Goal: Task Accomplishment & Management: Use online tool/utility

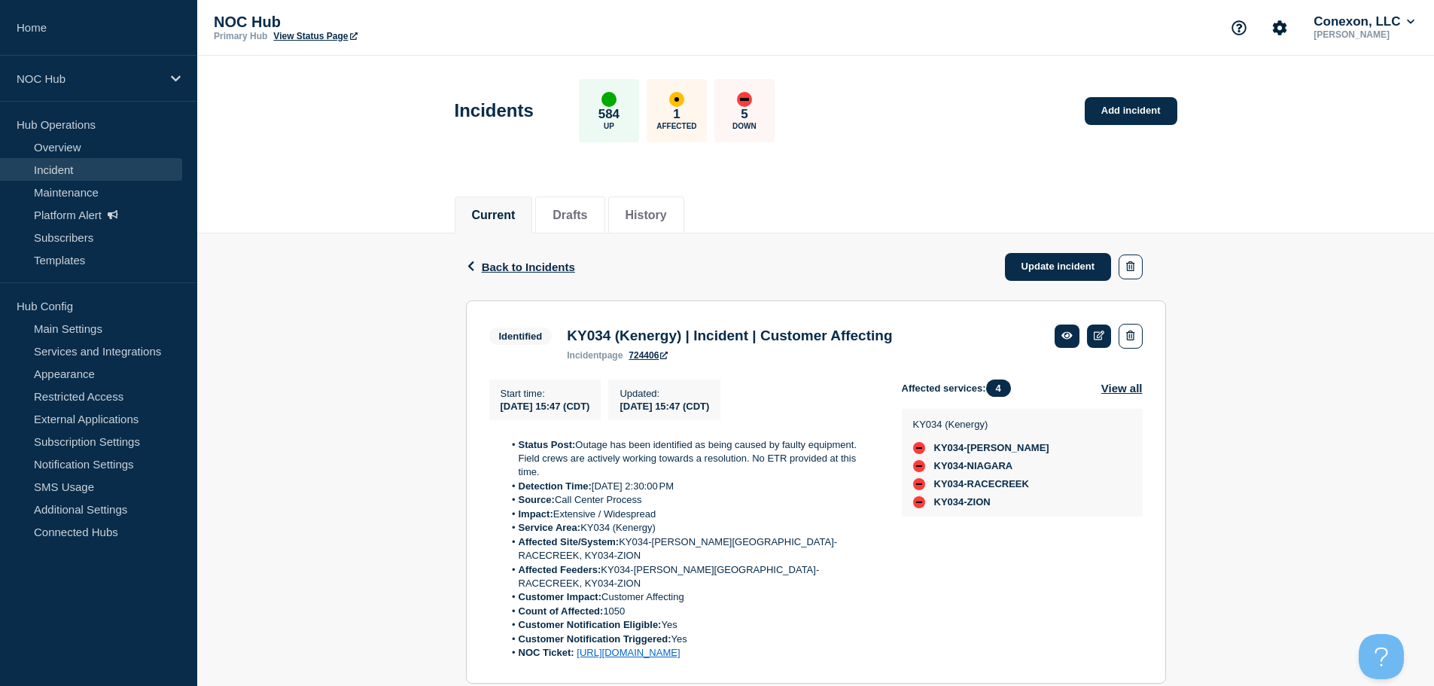
click at [70, 175] on link "Incident" at bounding box center [91, 169] width 182 height 23
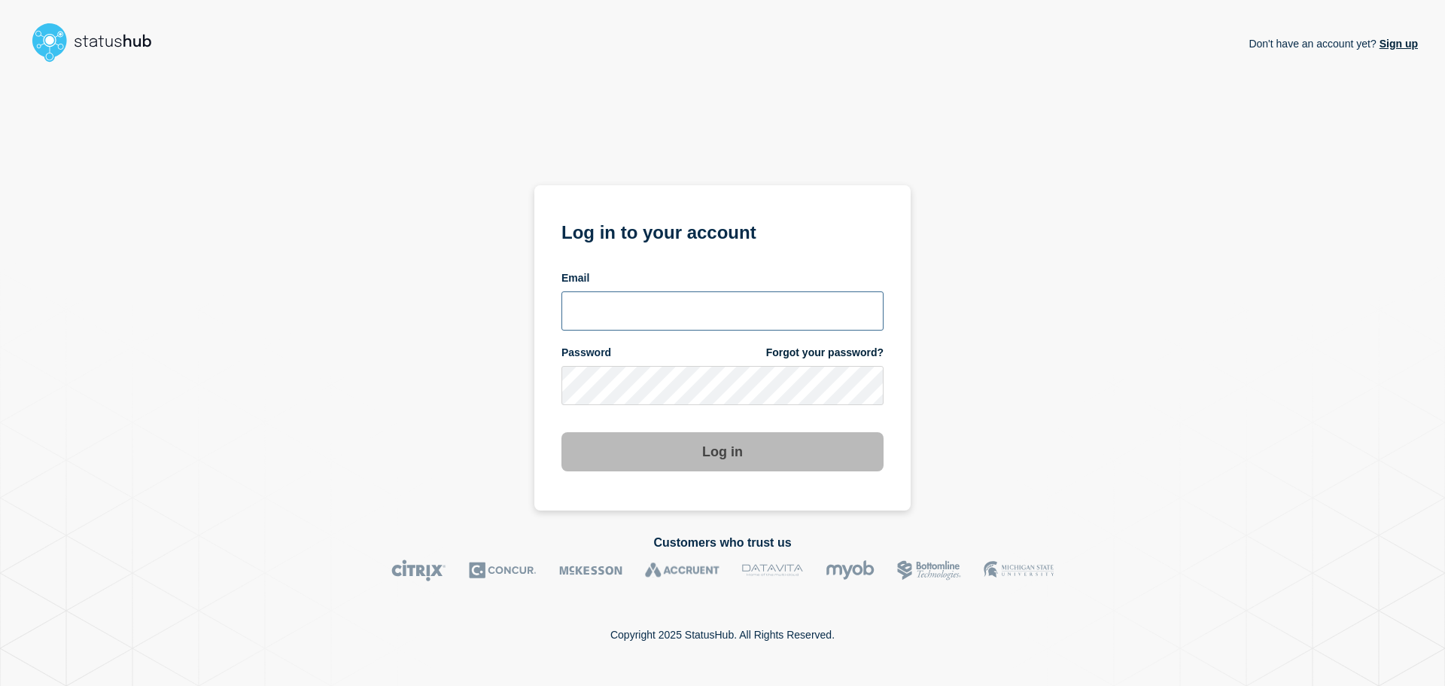
type input "ronnie.snow@conexon.us"
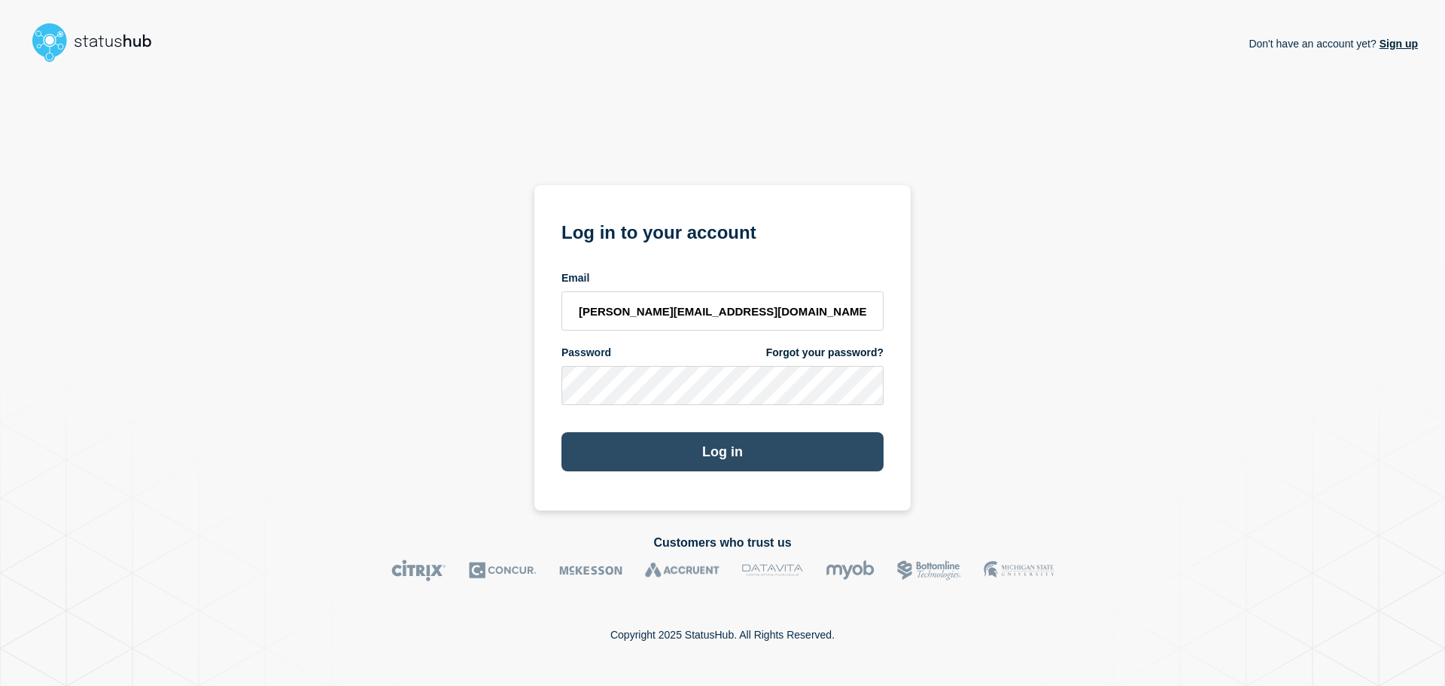
click at [706, 450] on button "Log in" at bounding box center [723, 451] width 322 height 39
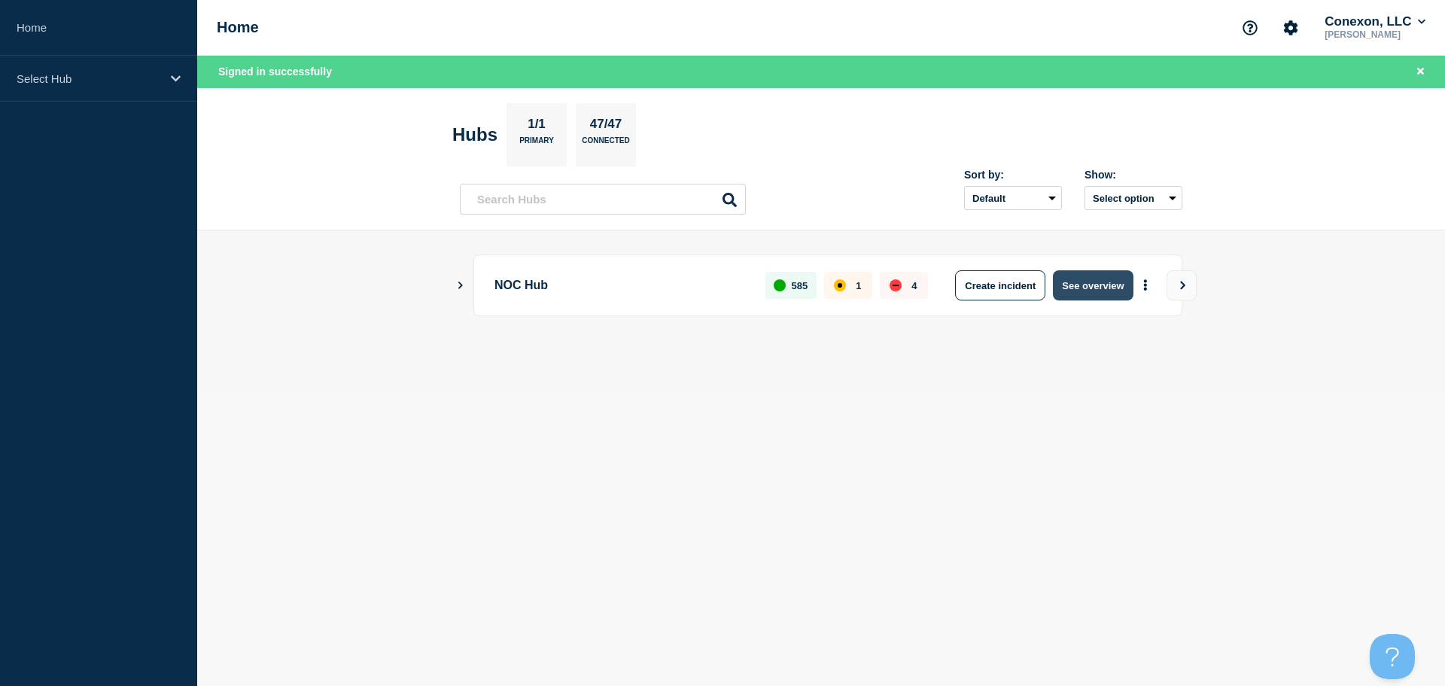
click at [1090, 285] on button "See overview" at bounding box center [1093, 285] width 80 height 30
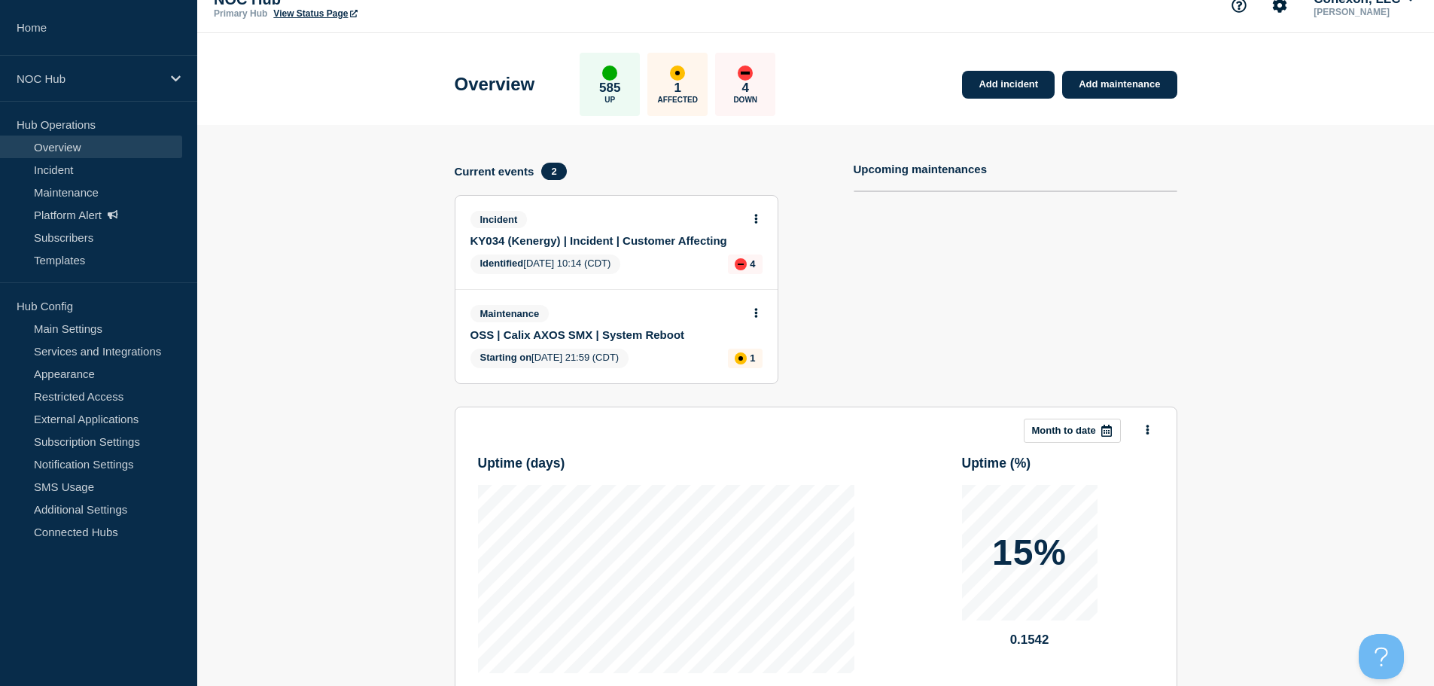
scroll to position [35, 0]
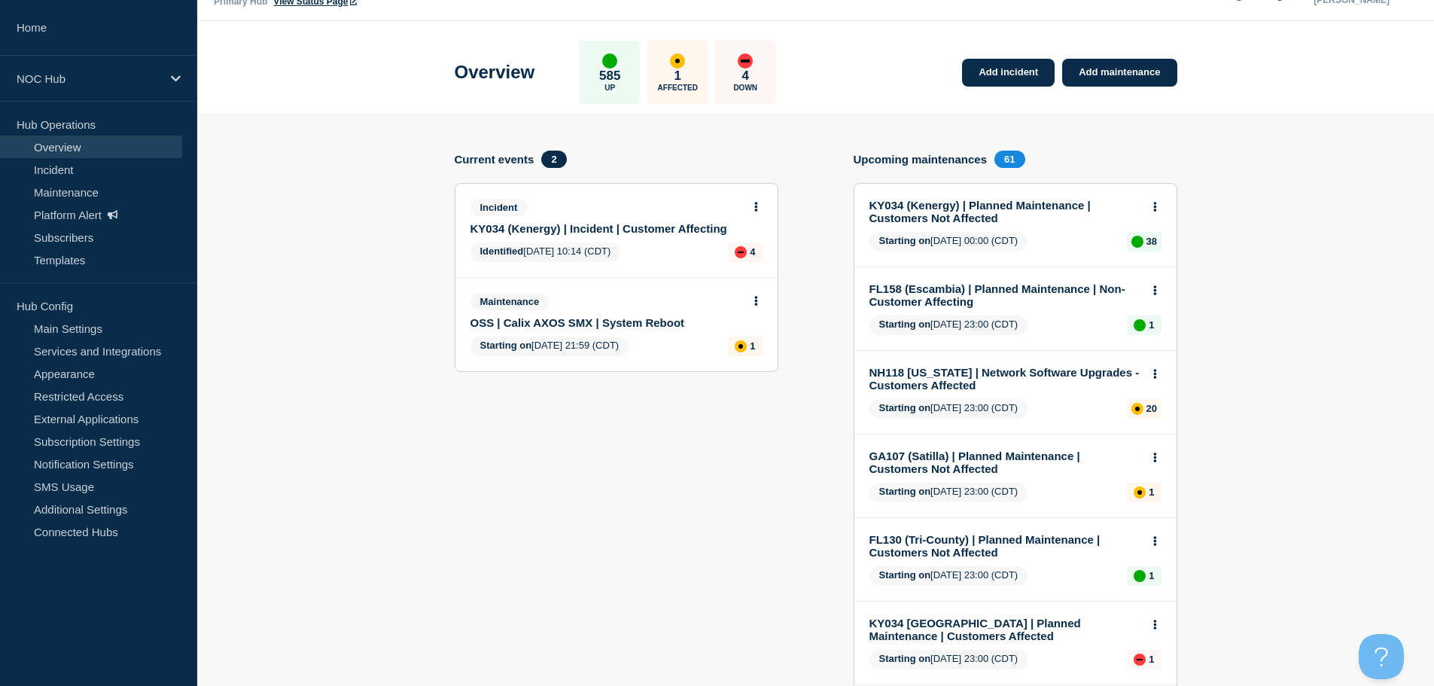
click at [755, 209] on icon at bounding box center [756, 207] width 4 height 10
click at [763, 245] on link "View incident" at bounding box center [750, 243] width 62 height 12
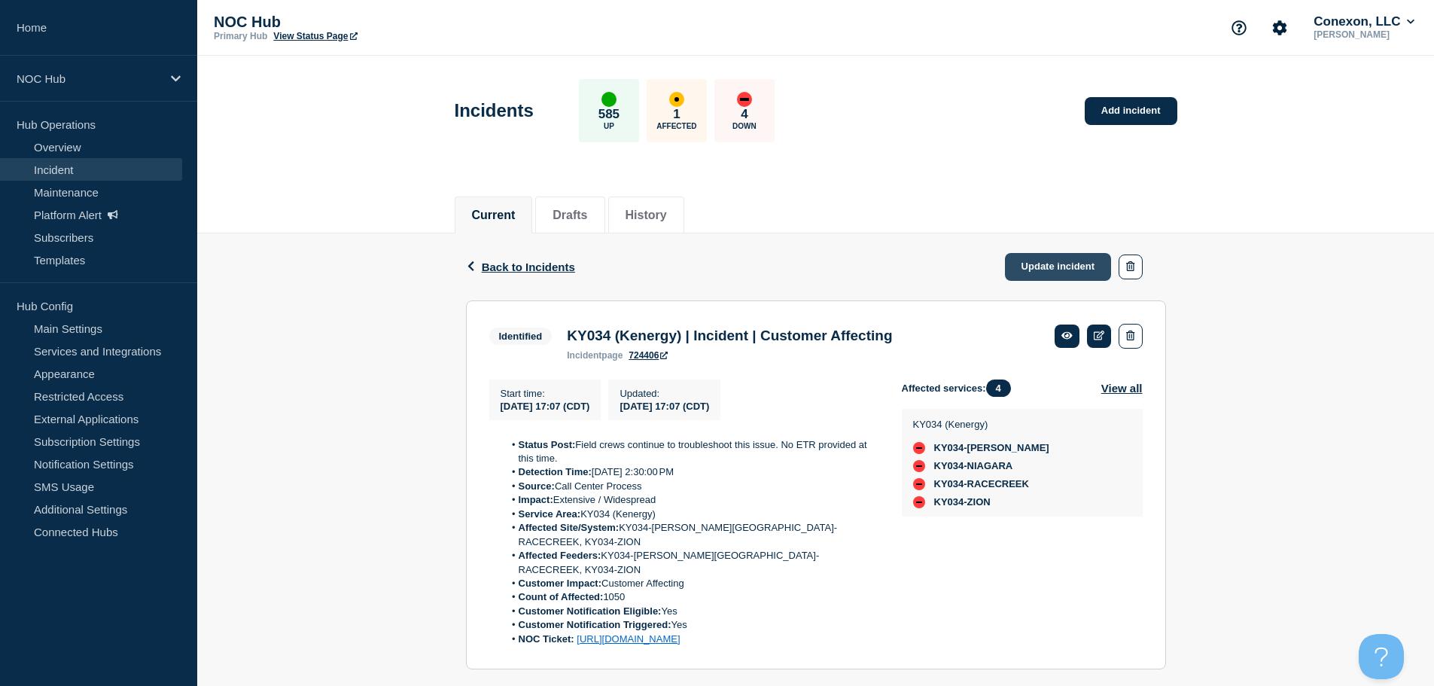
click at [1050, 255] on link "Update incident" at bounding box center [1058, 267] width 107 height 28
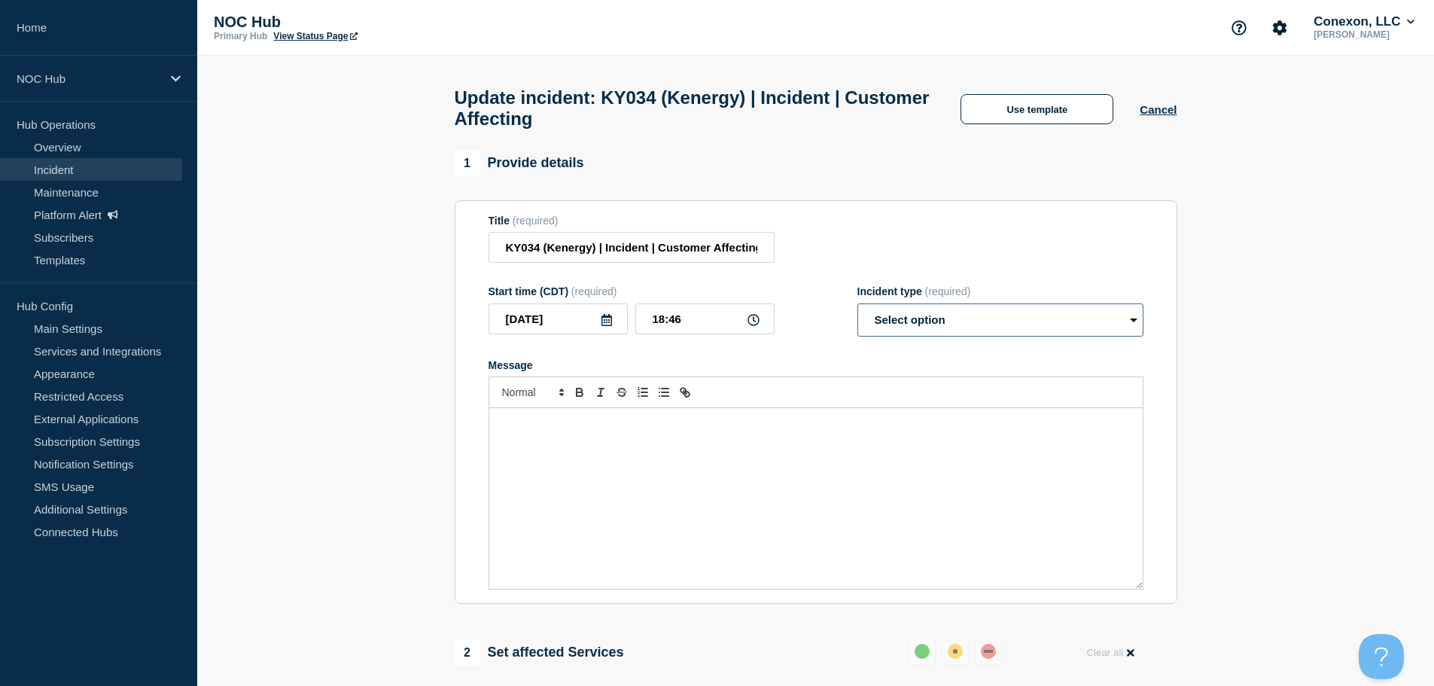
click at [967, 334] on select "Select option Investigating Identified Monitoring Resolved" at bounding box center [1000, 319] width 286 height 33
select select "resolved"
click at [857, 310] on select "Select option Investigating Identified Monitoring Resolved" at bounding box center [1000, 319] width 286 height 33
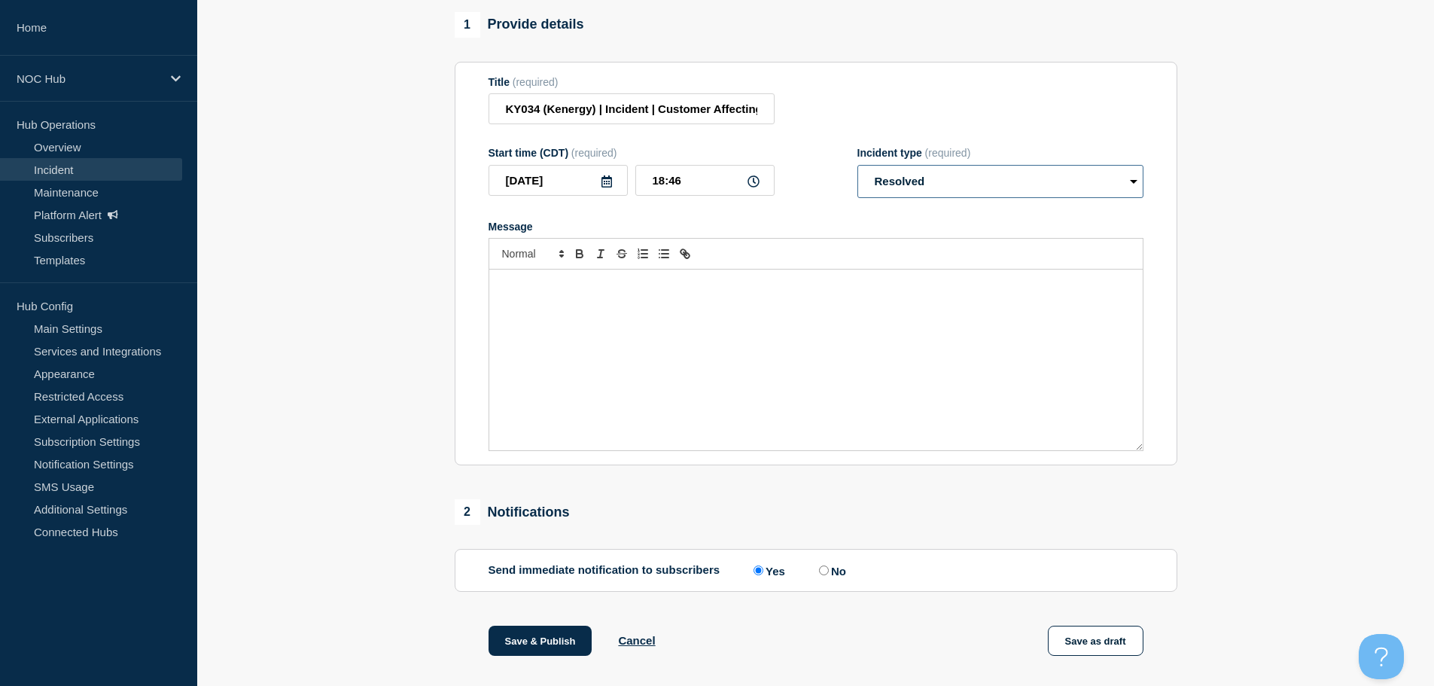
scroll to position [449, 0]
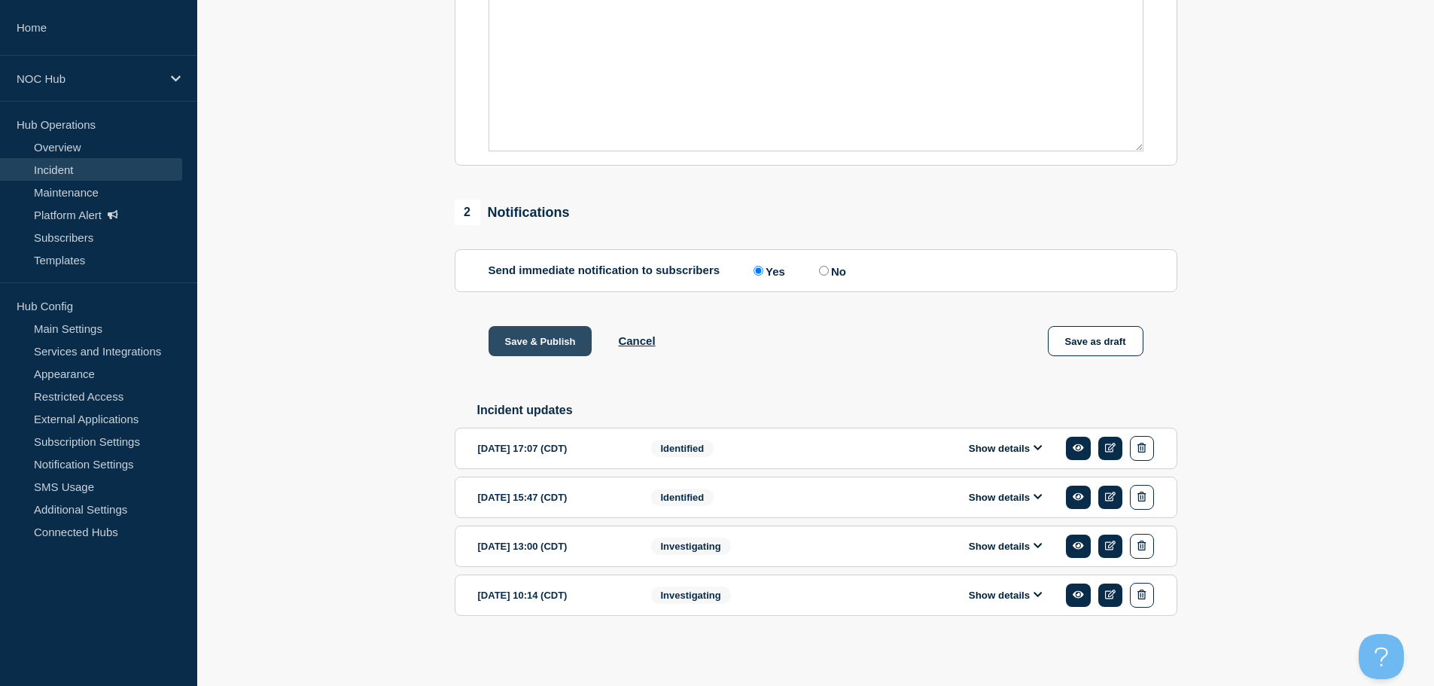
click at [553, 334] on button "Save & Publish" at bounding box center [541, 341] width 104 height 30
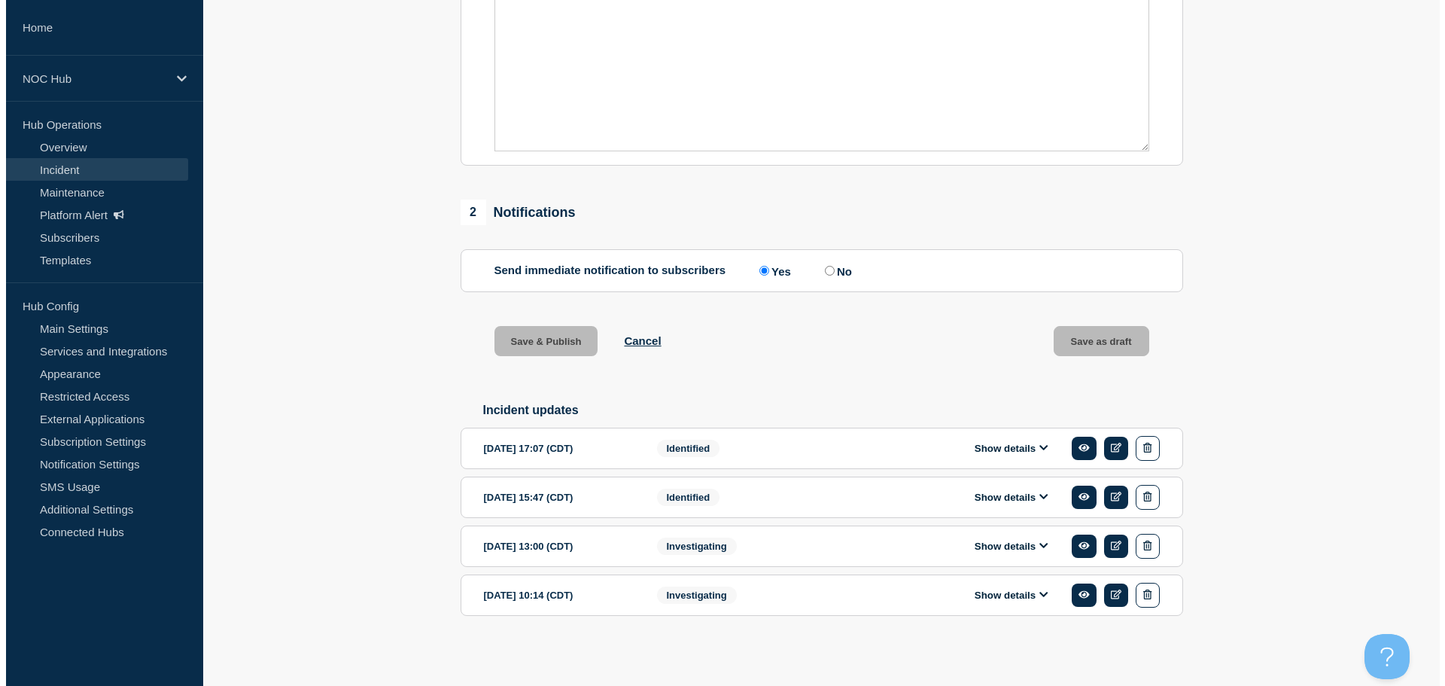
scroll to position [0, 0]
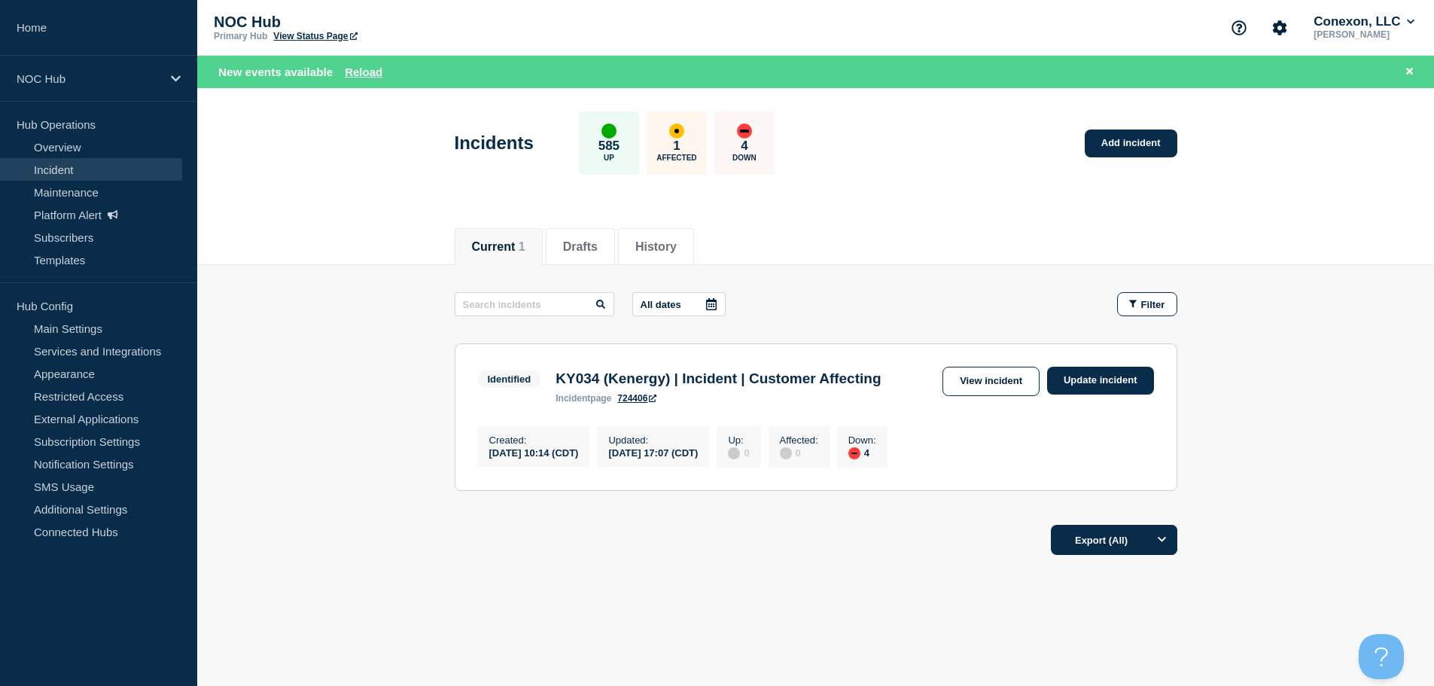
click at [93, 164] on link "Incident" at bounding box center [91, 169] width 182 height 23
click at [51, 169] on link "Incident" at bounding box center [91, 169] width 182 height 23
click at [62, 141] on link "Overview" at bounding box center [91, 146] width 182 height 23
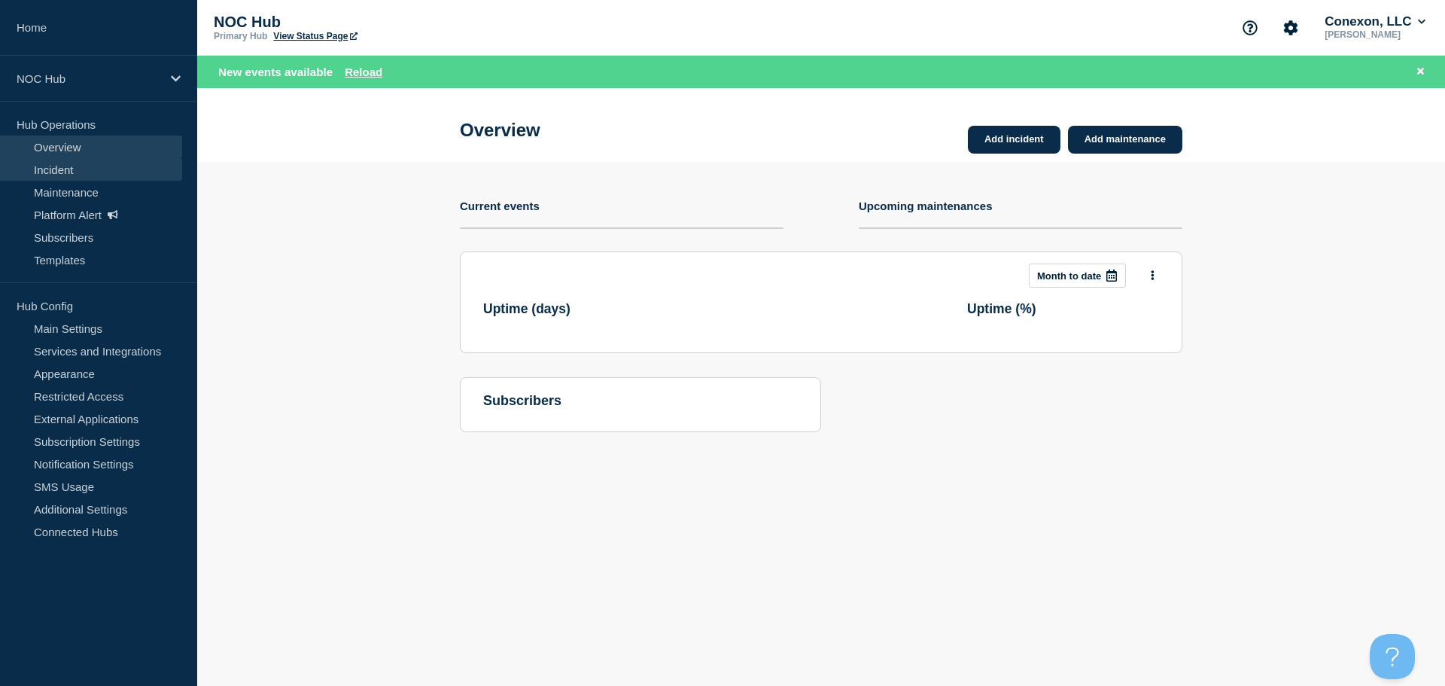
click at [57, 174] on link "Incident" at bounding box center [91, 169] width 182 height 23
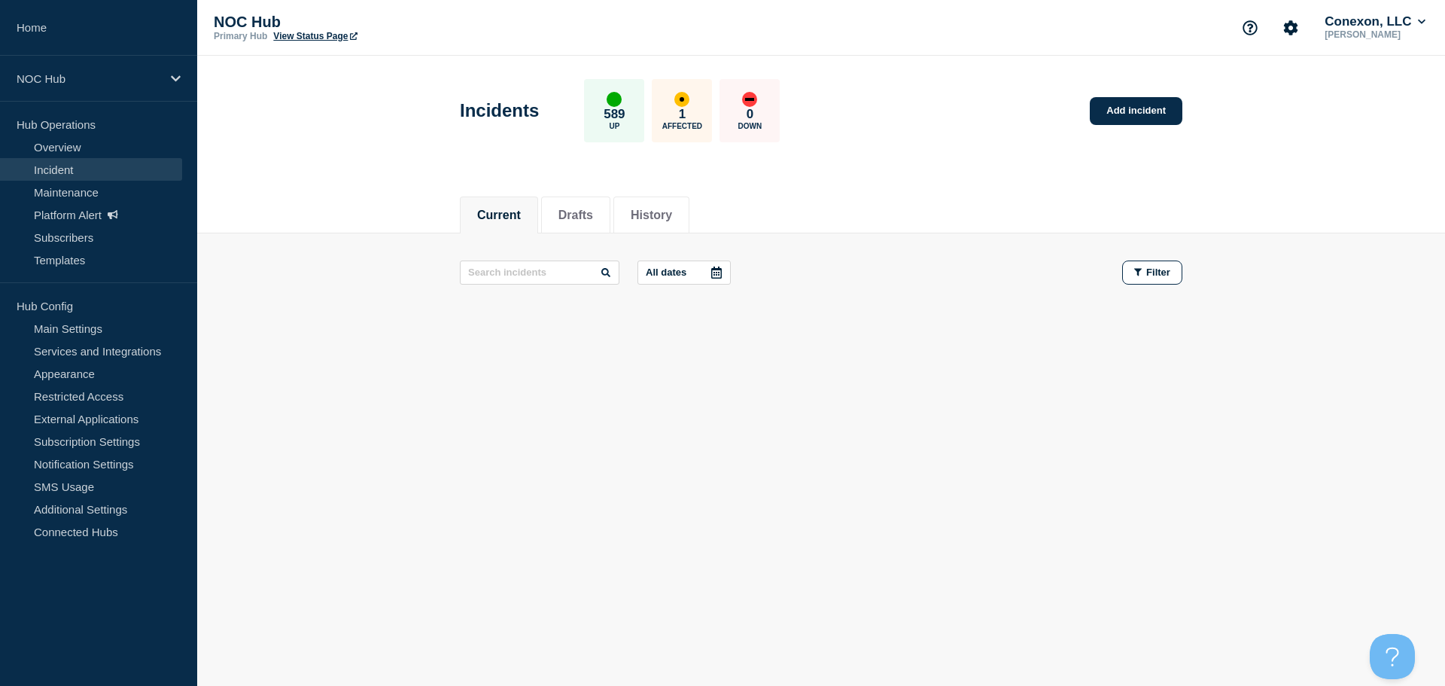
click at [489, 209] on button "Current" at bounding box center [499, 216] width 44 height 14
click at [121, 166] on link "Incident" at bounding box center [91, 169] width 182 height 23
click at [104, 151] on link "Overview" at bounding box center [91, 146] width 182 height 23
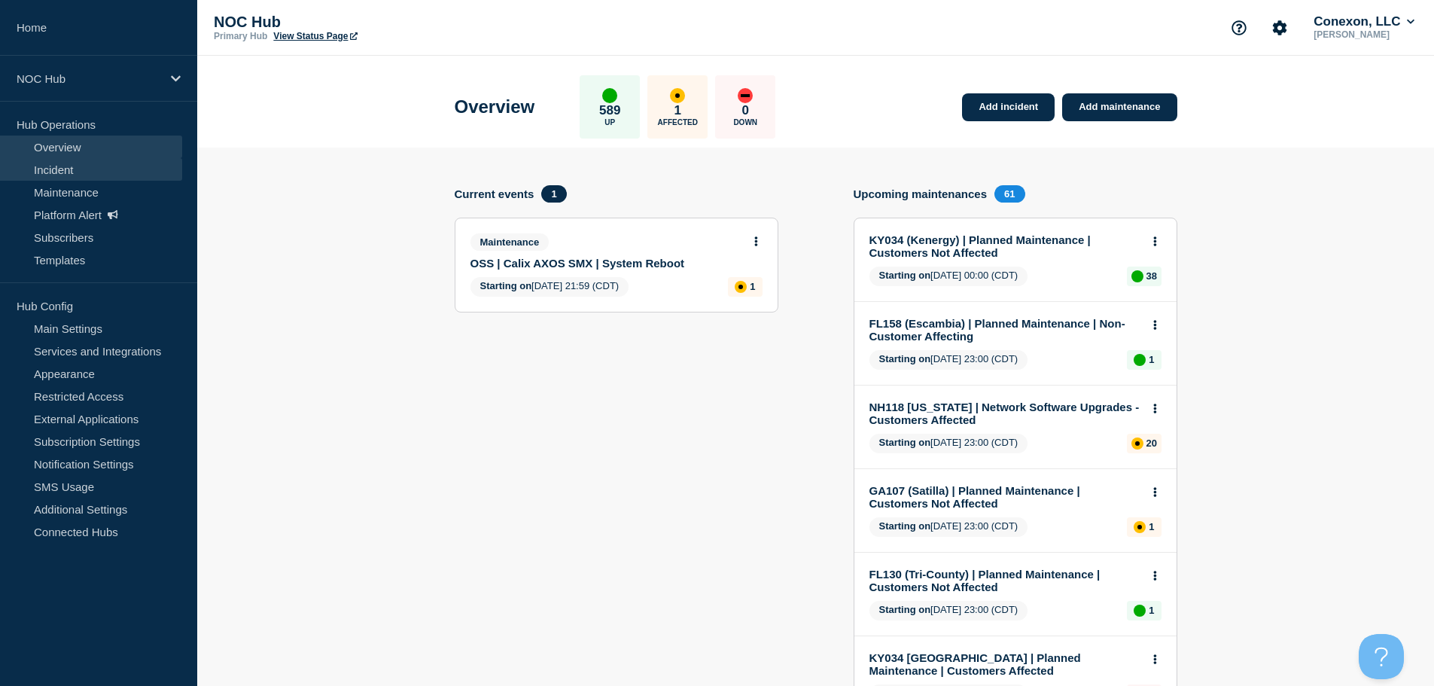
click at [56, 170] on link "Incident" at bounding box center [91, 169] width 182 height 23
